Goal: Contribute content

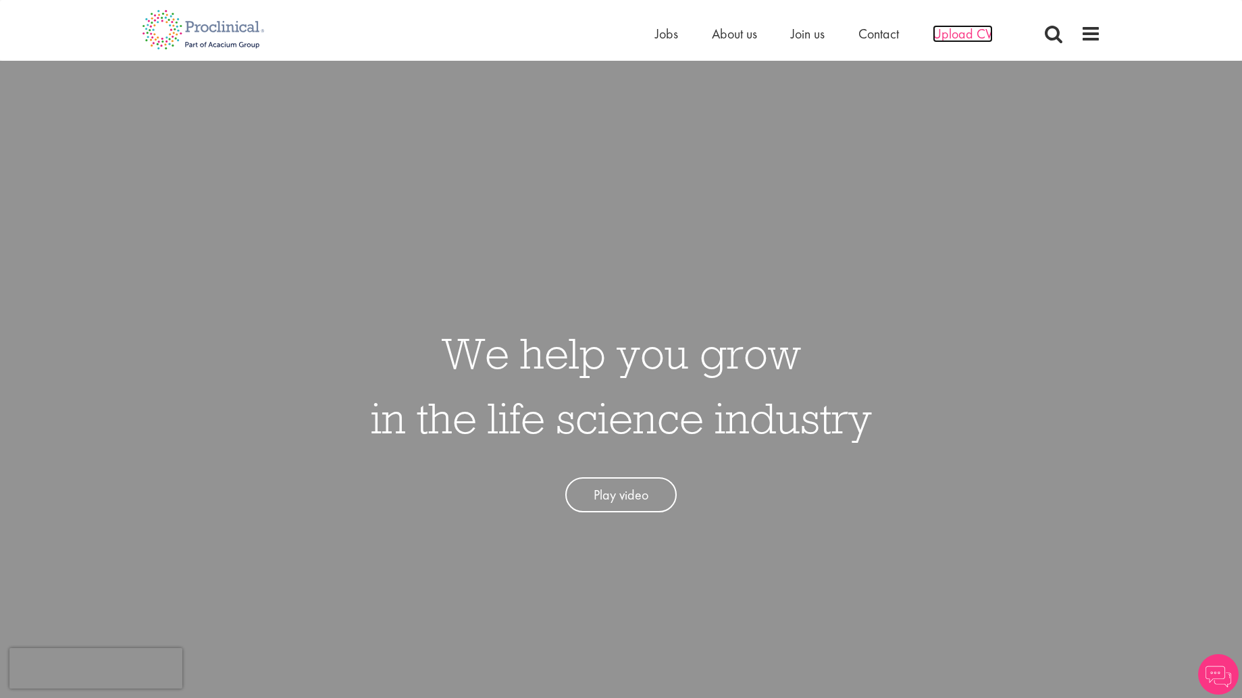
click at [964, 36] on span "Upload CV" at bounding box center [963, 34] width 60 height 18
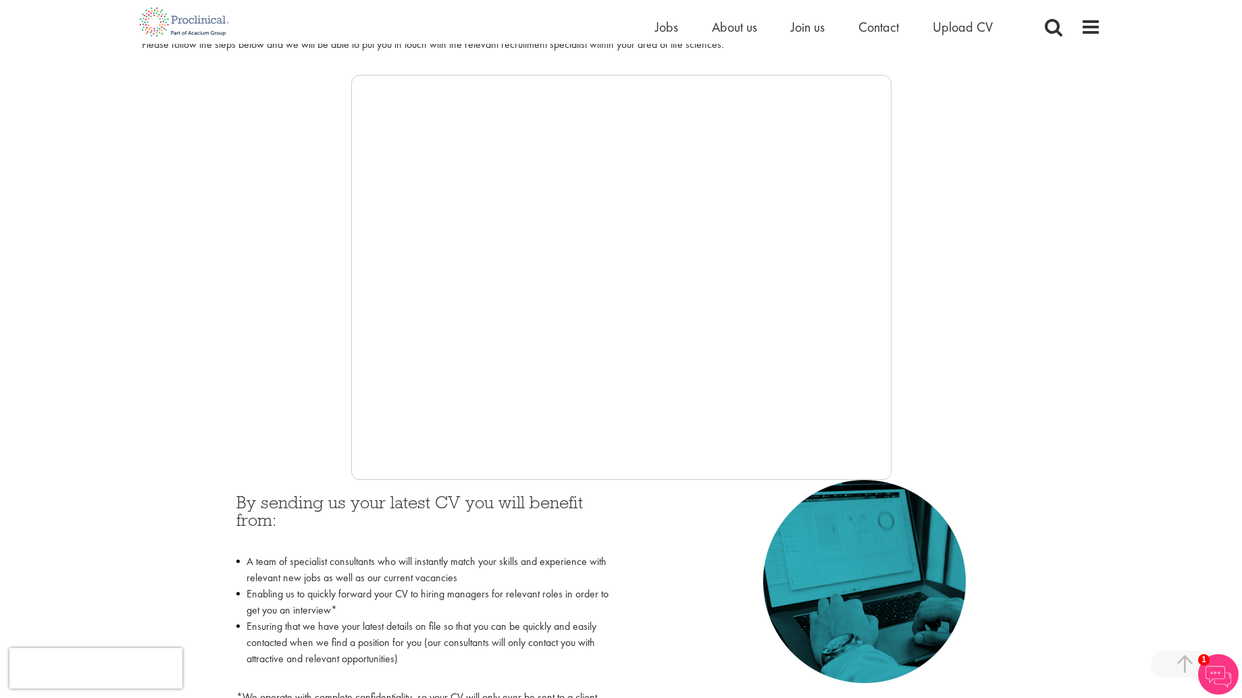
scroll to position [224, 0]
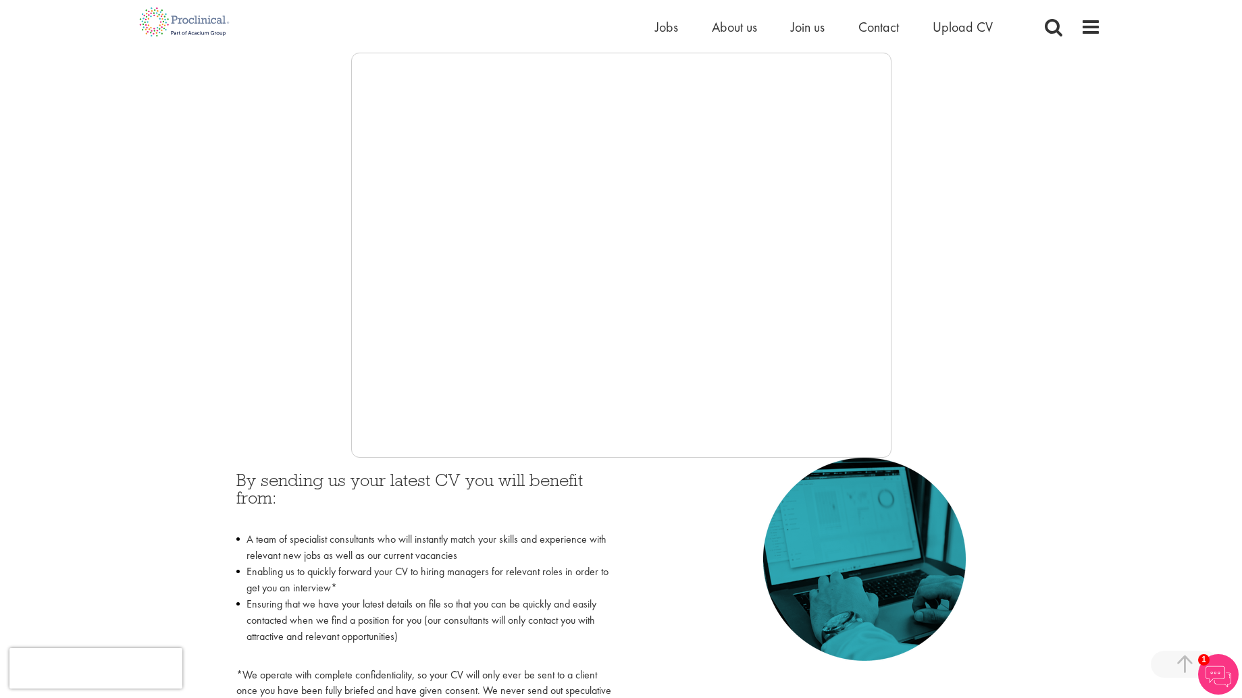
click at [160, 288] on div at bounding box center [621, 255] width 959 height 405
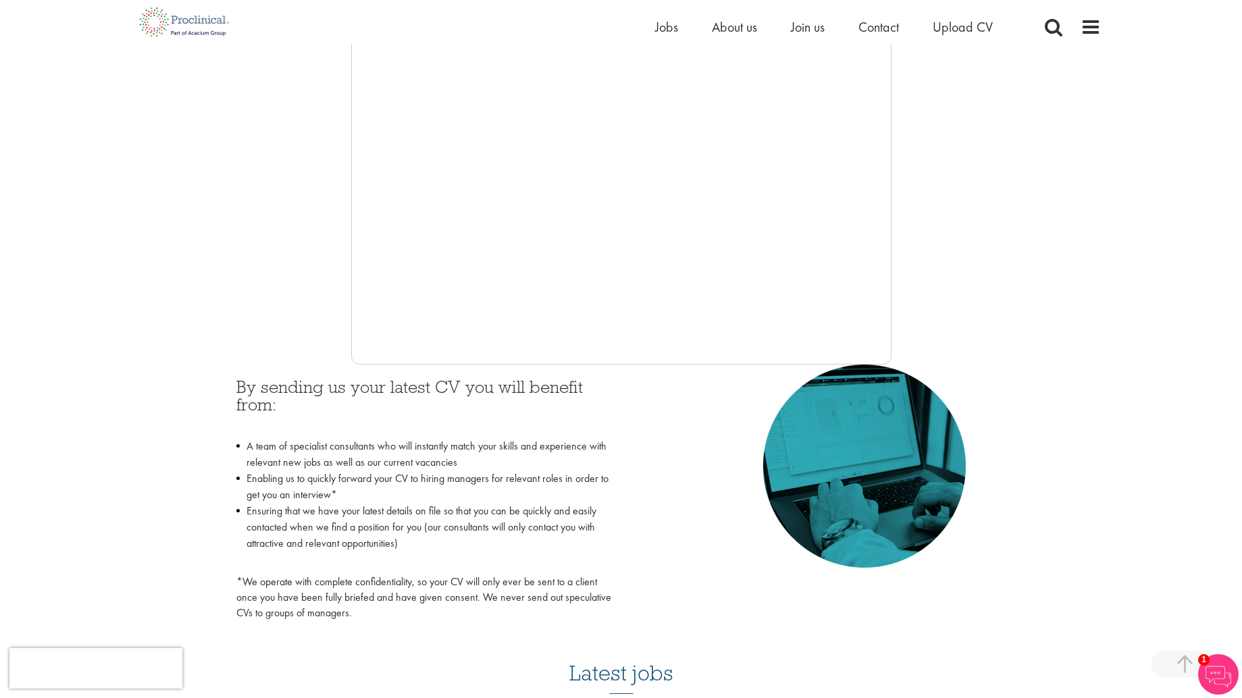
scroll to position [319, 0]
click at [269, 261] on div at bounding box center [621, 159] width 959 height 405
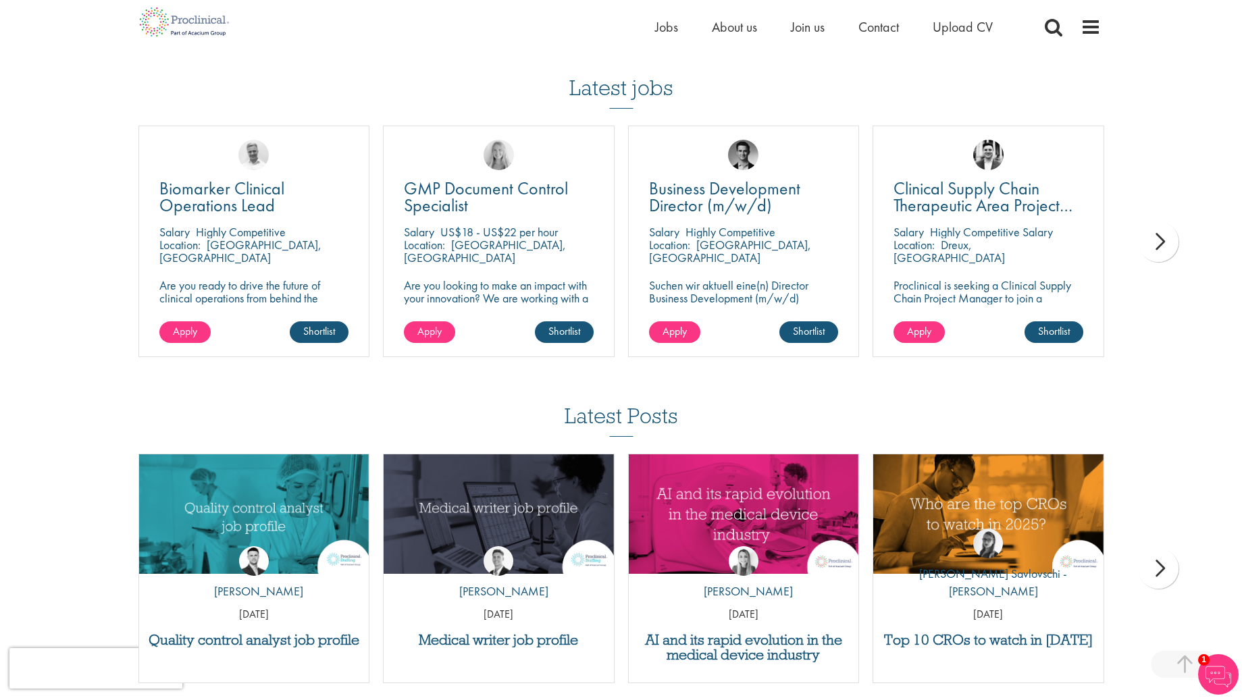
scroll to position [883, 0]
